Goal: Task Accomplishment & Management: Use online tool/utility

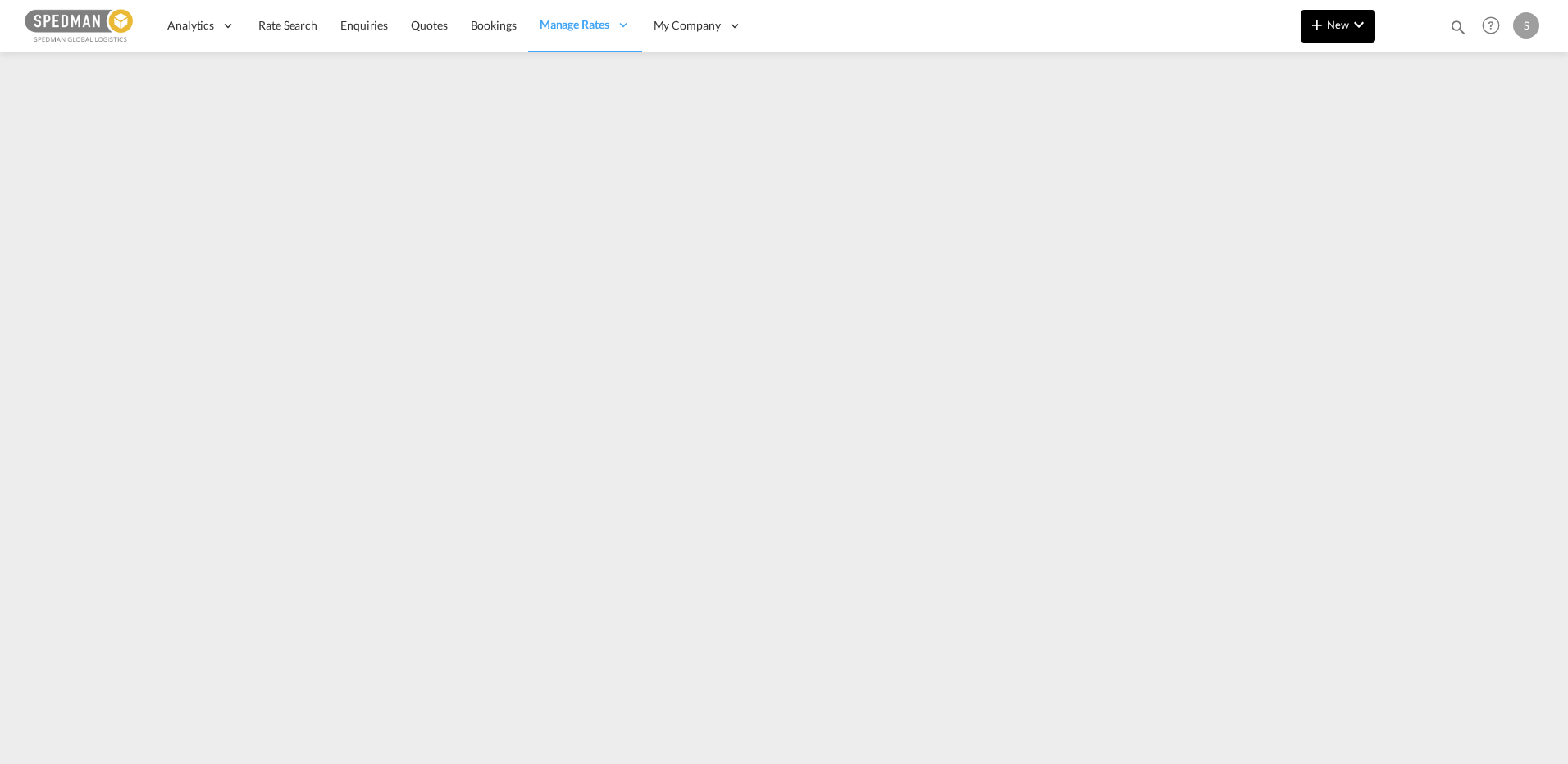
click at [1321, 19] on md-icon "icon-plus 400-fg" at bounding box center [1316, 24] width 19 height 19
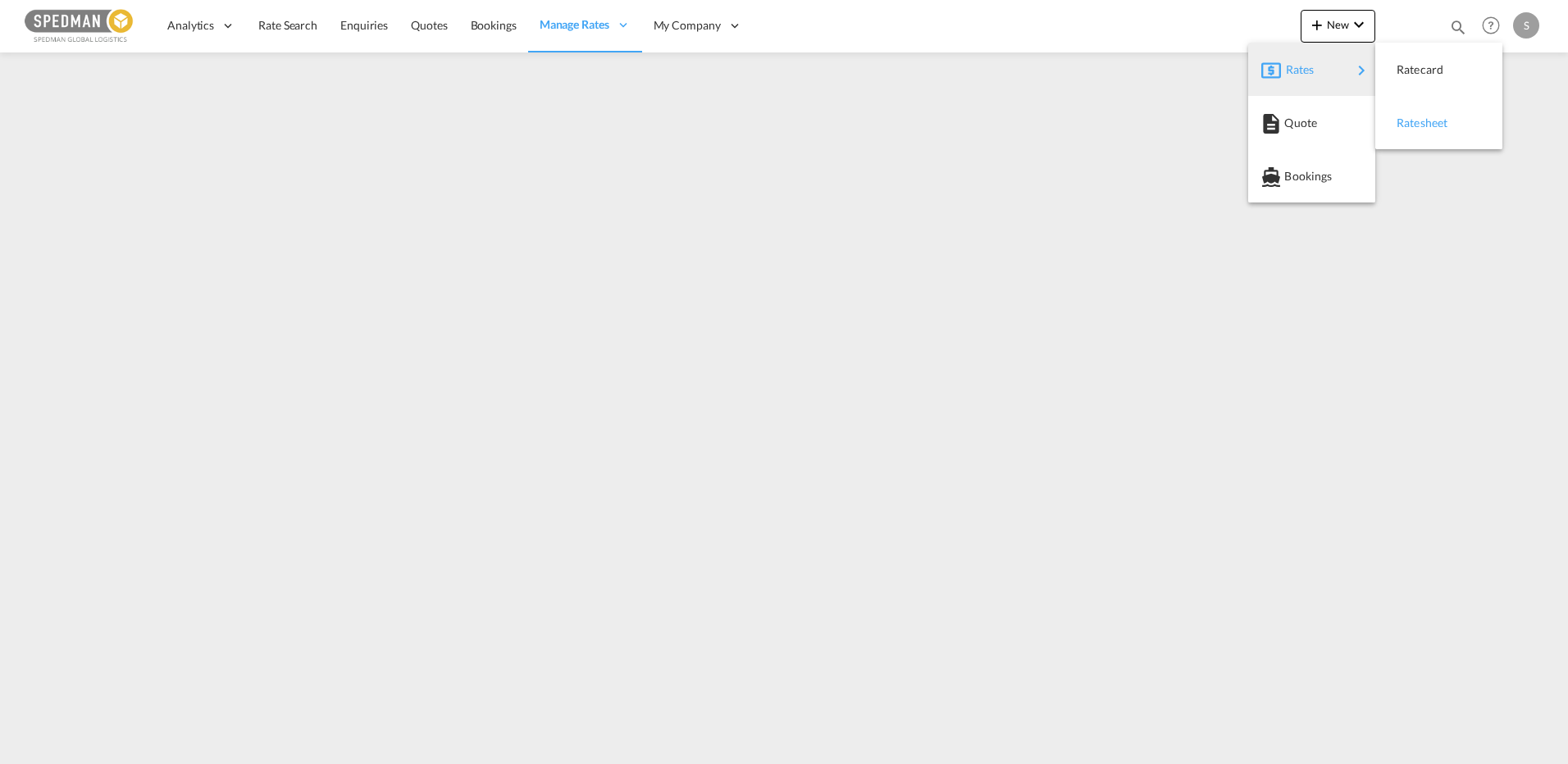
click at [1415, 121] on span "Ratesheet" at bounding box center [1406, 123] width 18 height 33
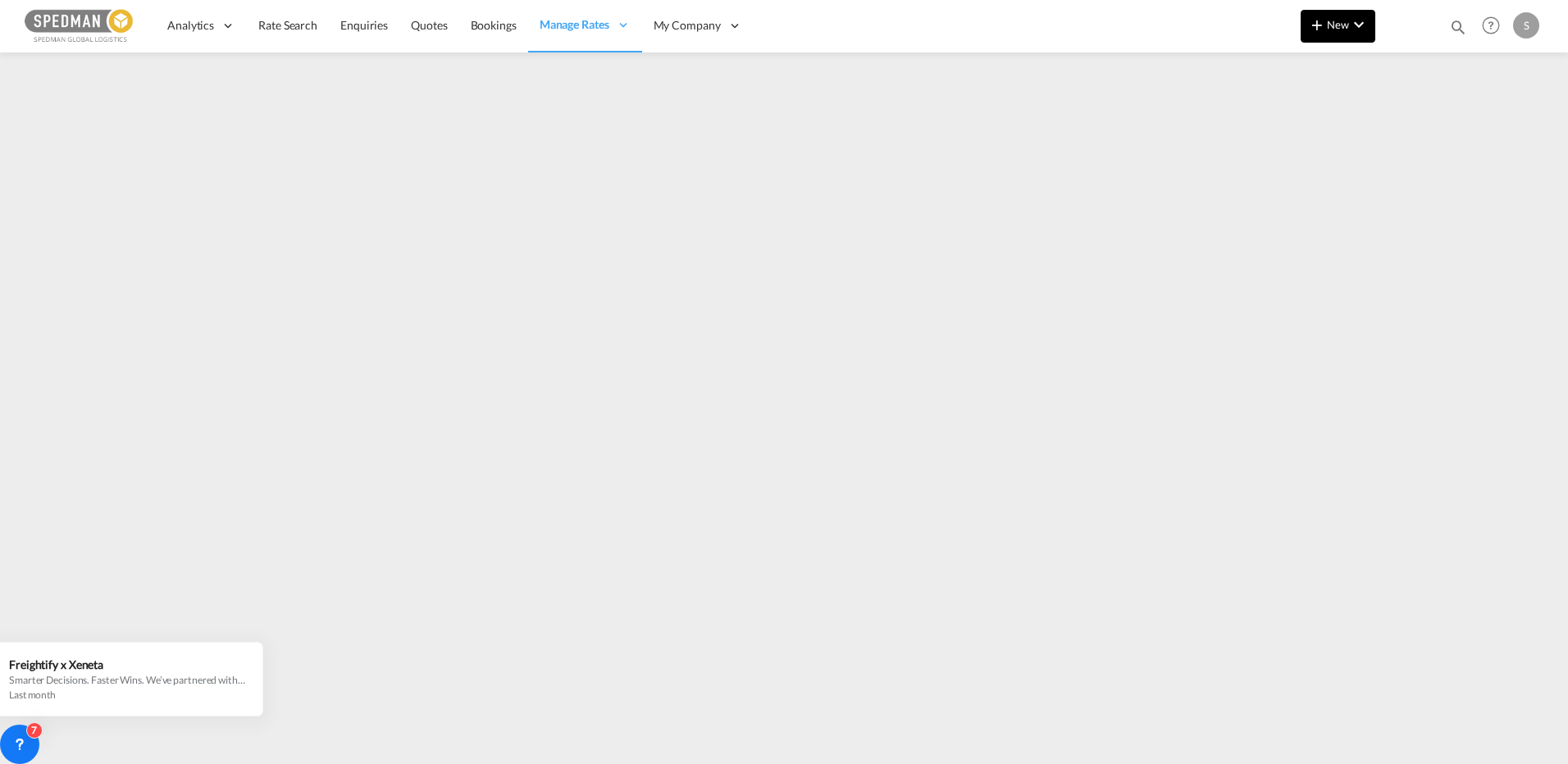
click at [1336, 40] on button "New" at bounding box center [1338, 26] width 75 height 33
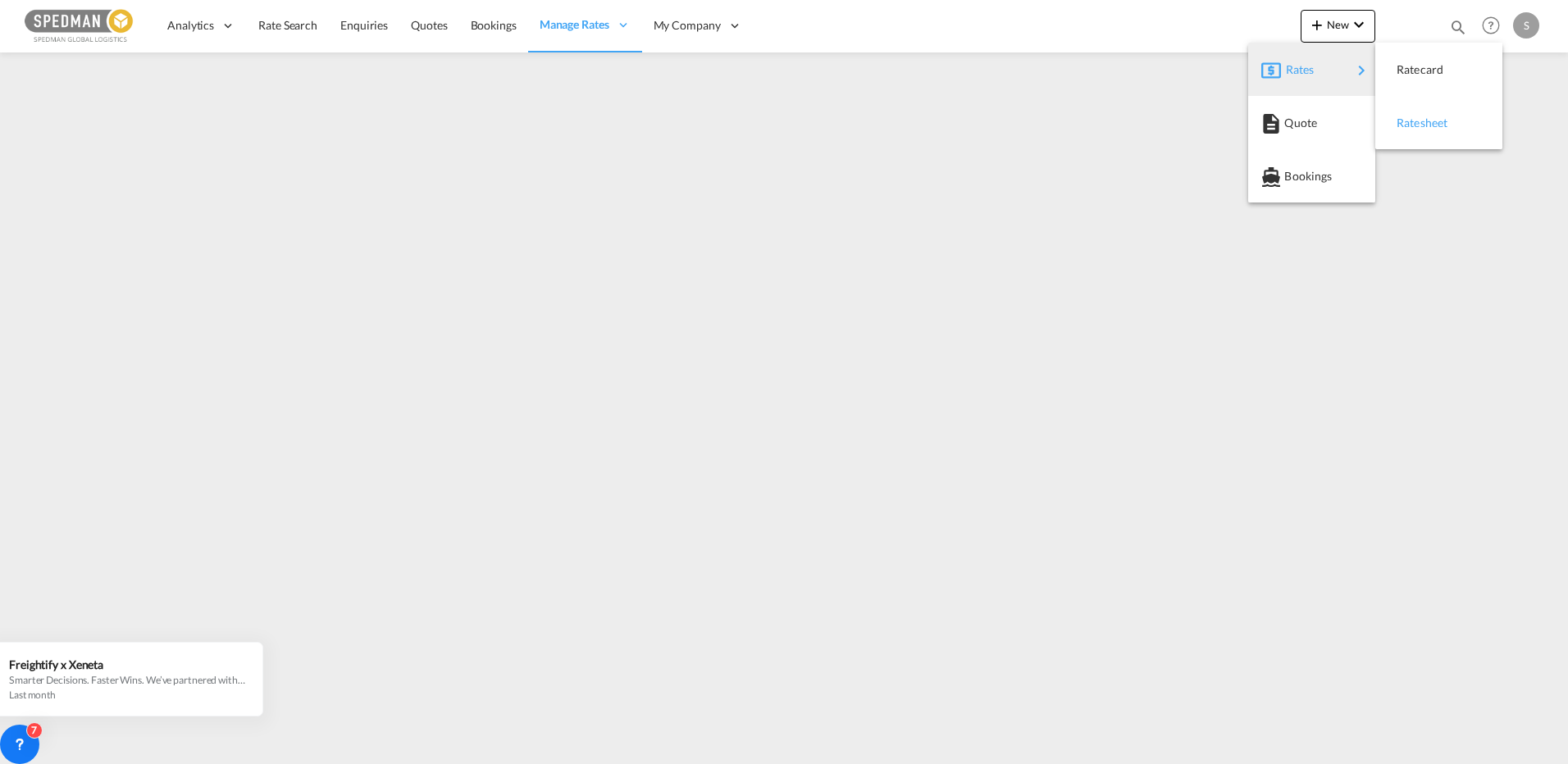
click at [1454, 129] on div "Ratesheet" at bounding box center [1427, 123] width 61 height 41
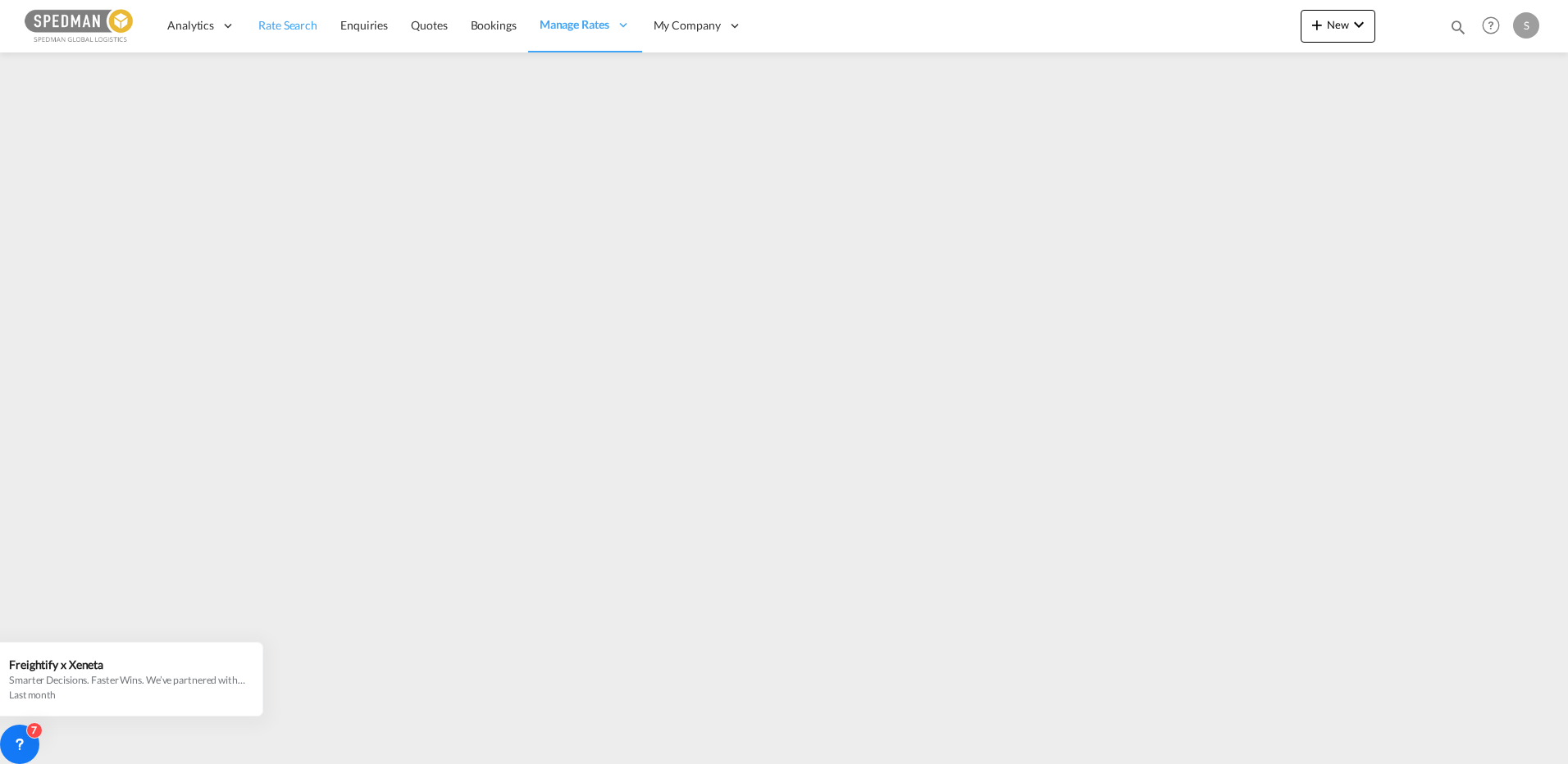
click at [313, 34] on link "Rate Search" at bounding box center [287, 25] width 82 height 53
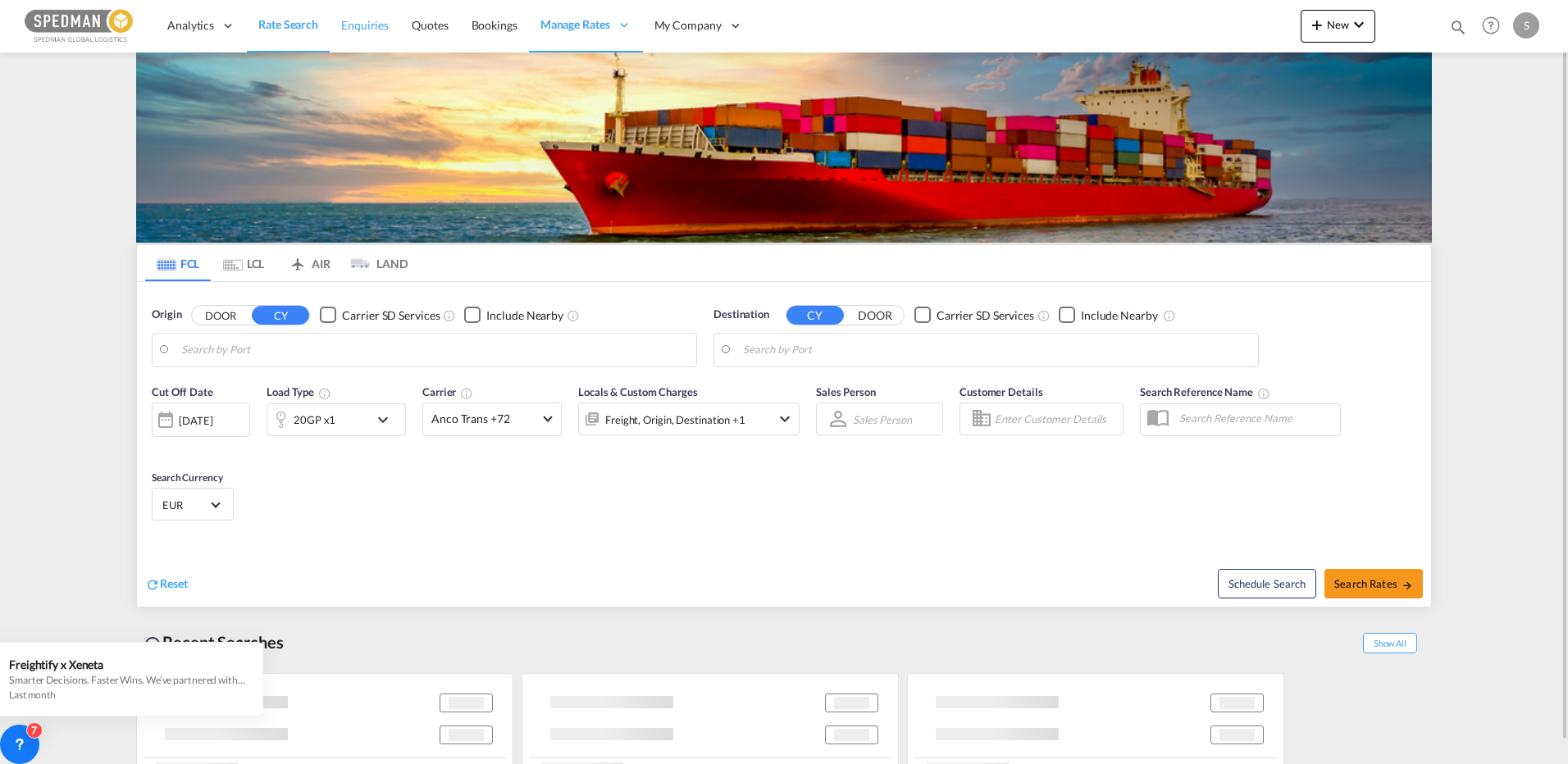
type input "[GEOGRAPHIC_DATA], DKFRC"
type input "Jeddah, SAJED"
